Goal: Information Seeking & Learning: Learn about a topic

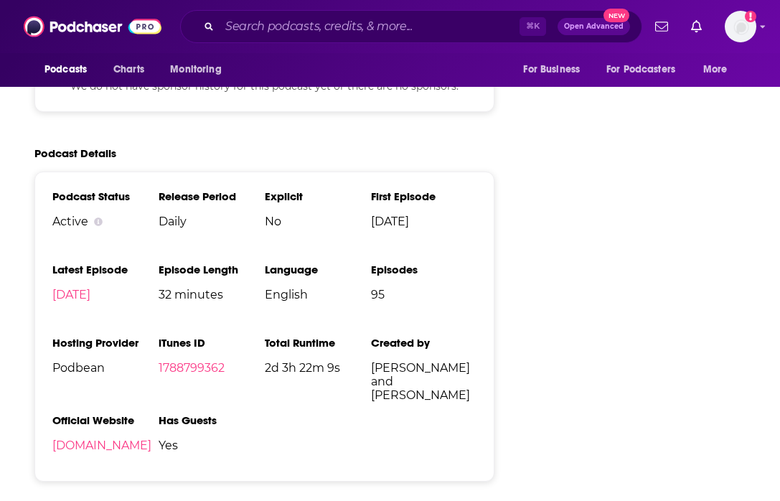
scroll to position [1612, 0]
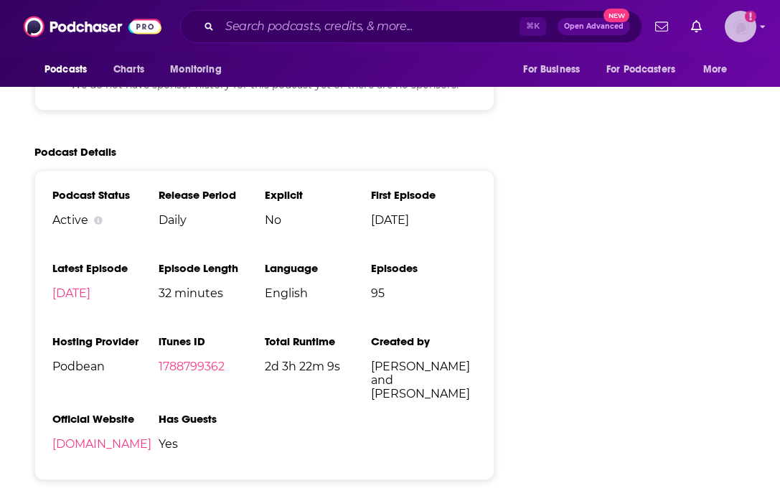
click at [742, 21] on img "Logged in as weareheadstart" at bounding box center [741, 27] width 32 height 32
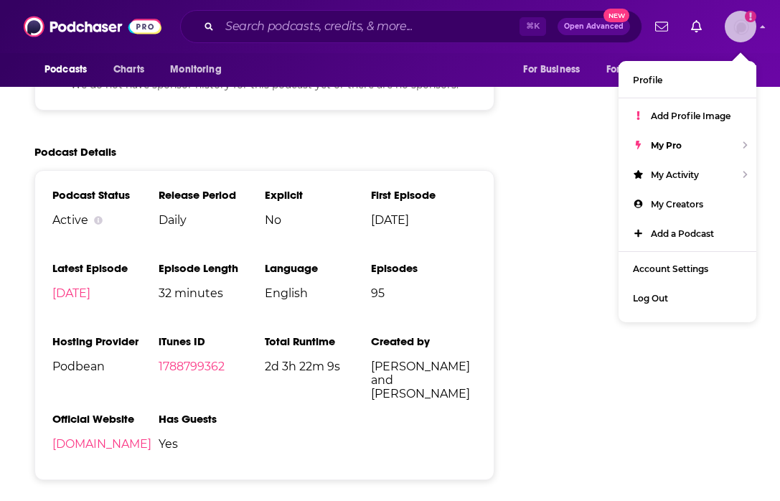
click at [750, 19] on icon "Add a profile image" at bounding box center [750, 16] width 3 height 8
click at [744, 25] on img "Logged in as weareheadstart" at bounding box center [741, 27] width 32 height 32
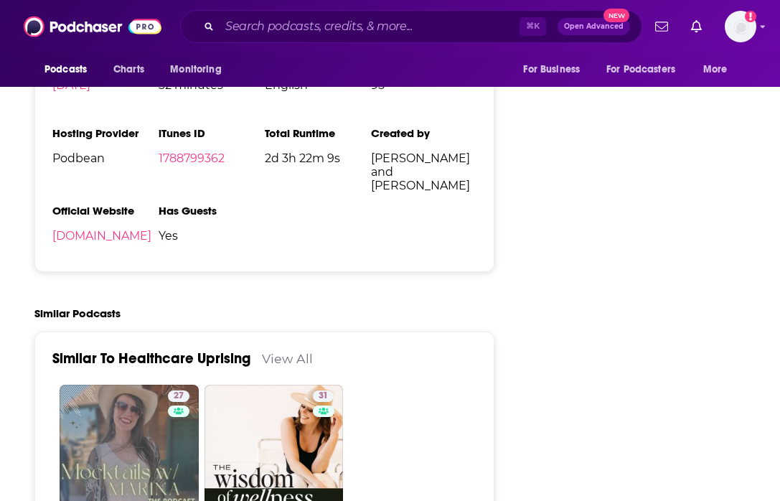
scroll to position [1821, 0]
click at [146, 234] on link "[DOMAIN_NAME]" at bounding box center [101, 235] width 99 height 14
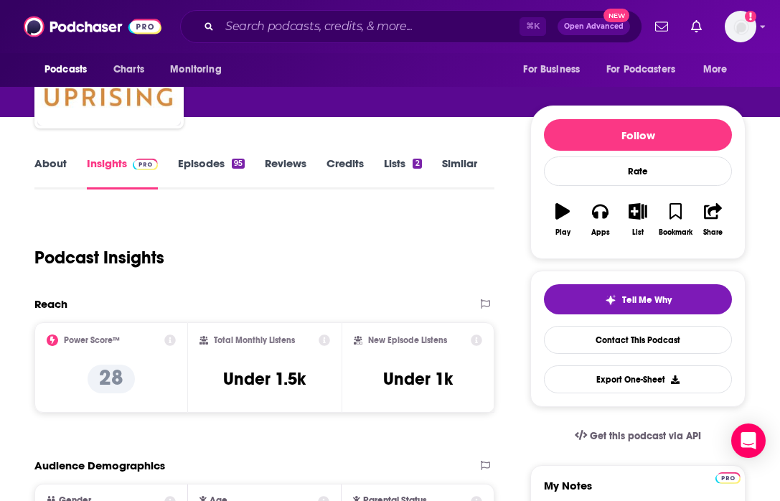
scroll to position [0, 0]
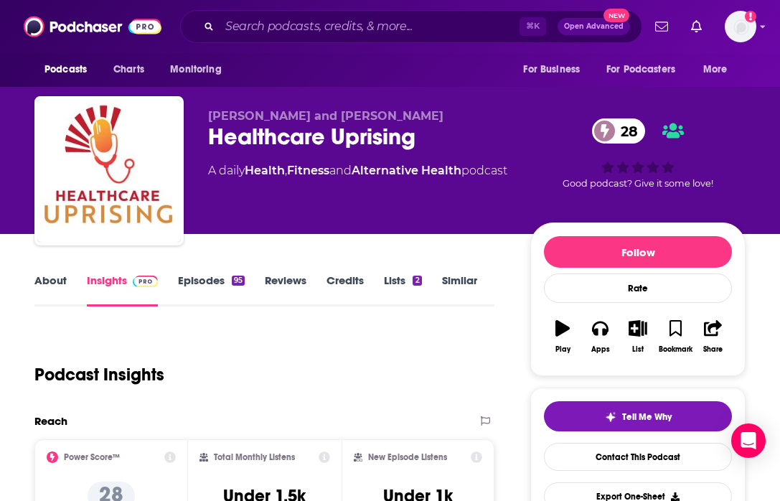
click at [215, 283] on link "Episodes 95" at bounding box center [211, 289] width 67 height 33
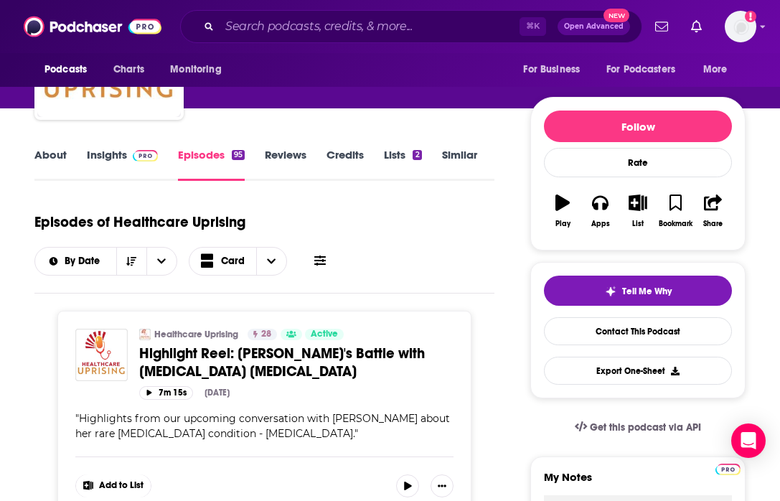
scroll to position [34, 0]
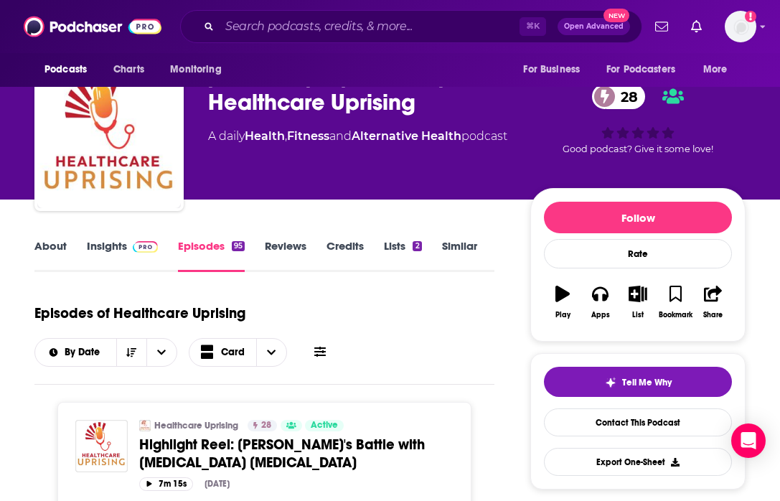
click at [92, 248] on link "Insights" at bounding box center [122, 255] width 71 height 33
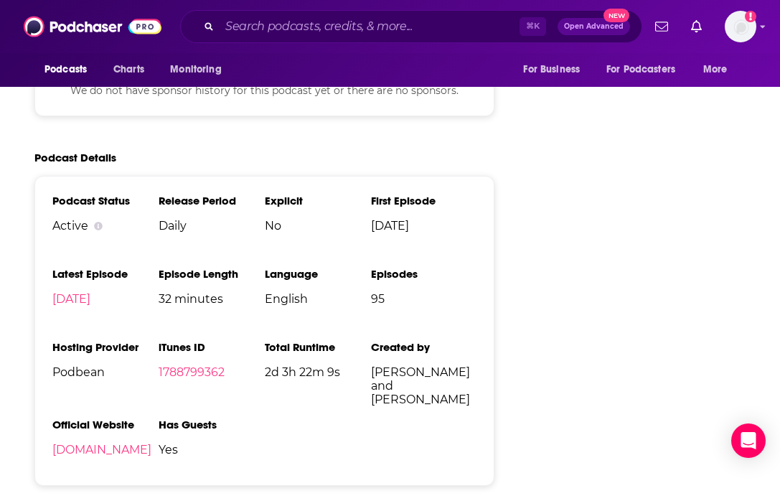
scroll to position [1717, 0]
